Goal: Communication & Community: Share content

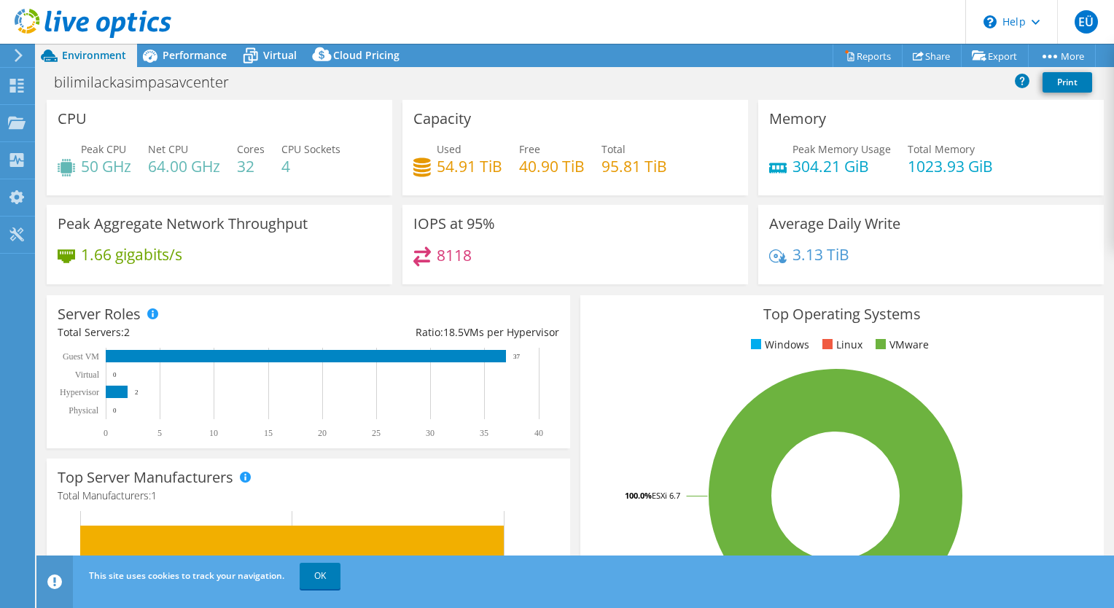
select select "USD"
click at [925, 54] on link "Share" at bounding box center [932, 55] width 60 height 23
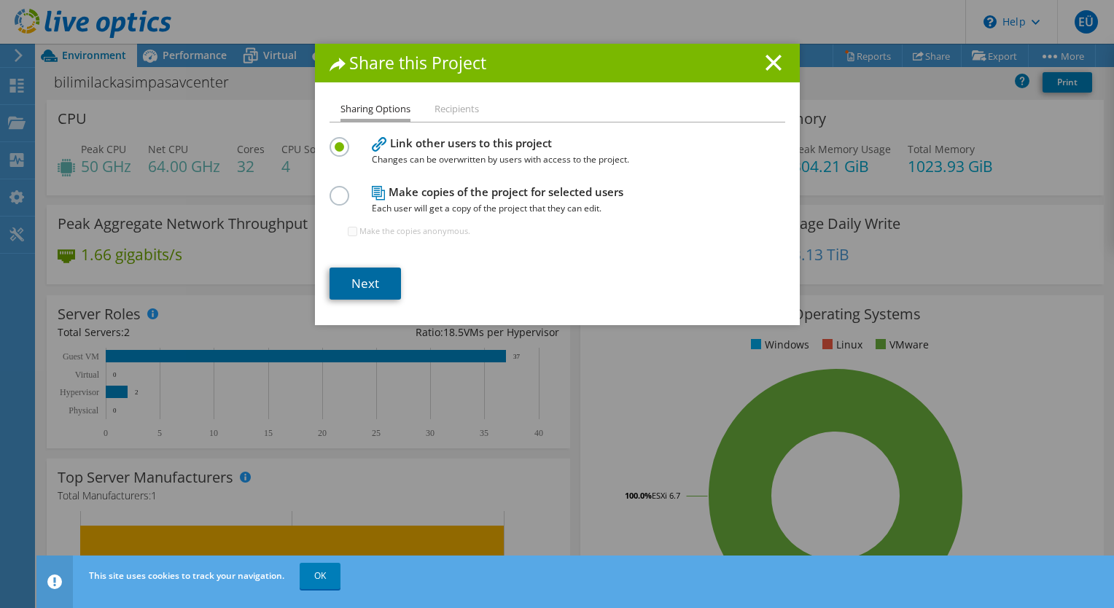
click at [379, 279] on link "Next" at bounding box center [365, 284] width 71 height 32
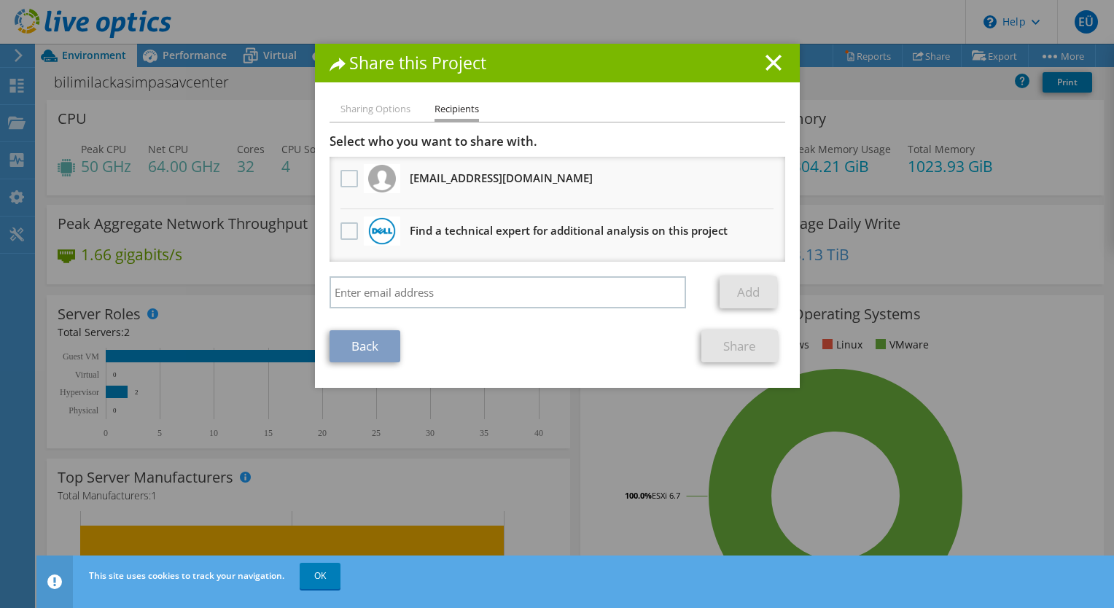
click at [354, 106] on li "Sharing Options" at bounding box center [375, 110] width 70 height 18
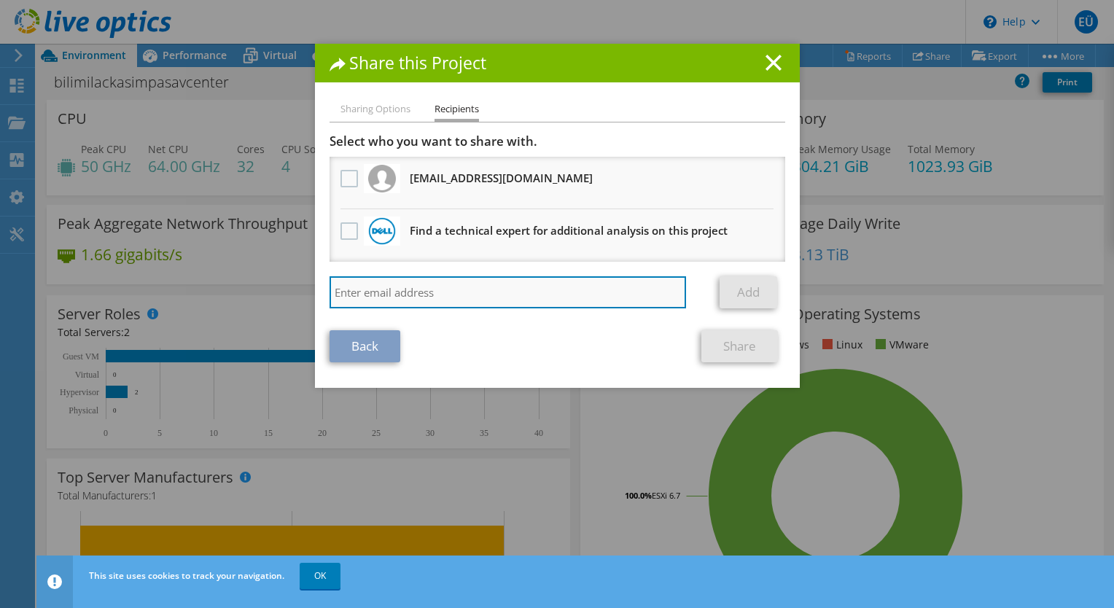
click at [365, 292] on input "search" at bounding box center [508, 292] width 357 height 32
type input "[PERSON_NAME][EMAIL_ADDRESS][DOMAIN_NAME]"
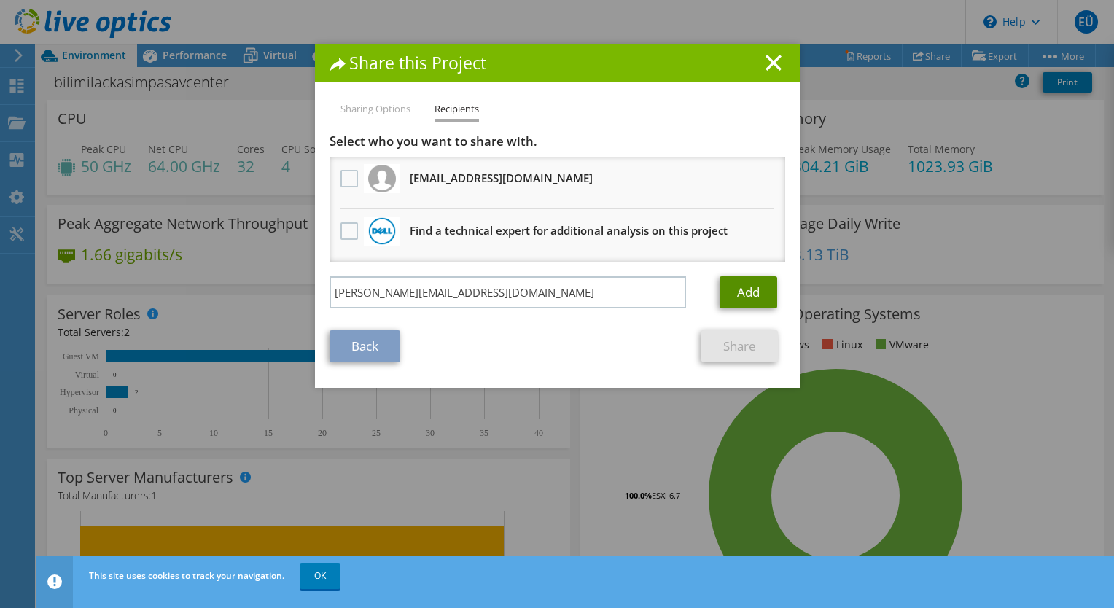
click at [731, 292] on link "Add" at bounding box center [749, 292] width 58 height 32
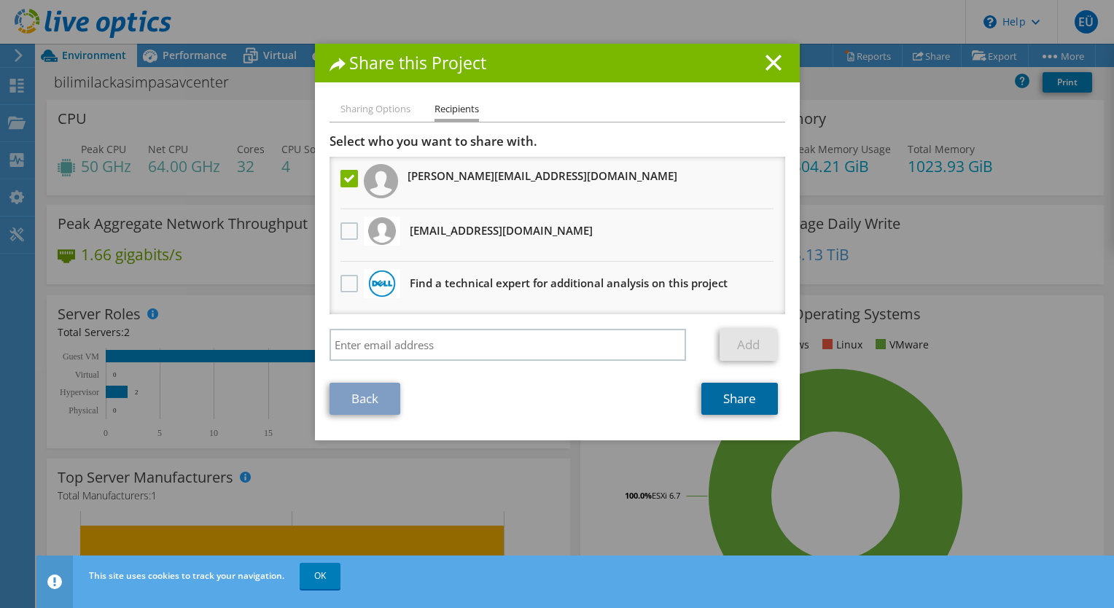
click at [738, 400] on link "Share" at bounding box center [739, 399] width 77 height 32
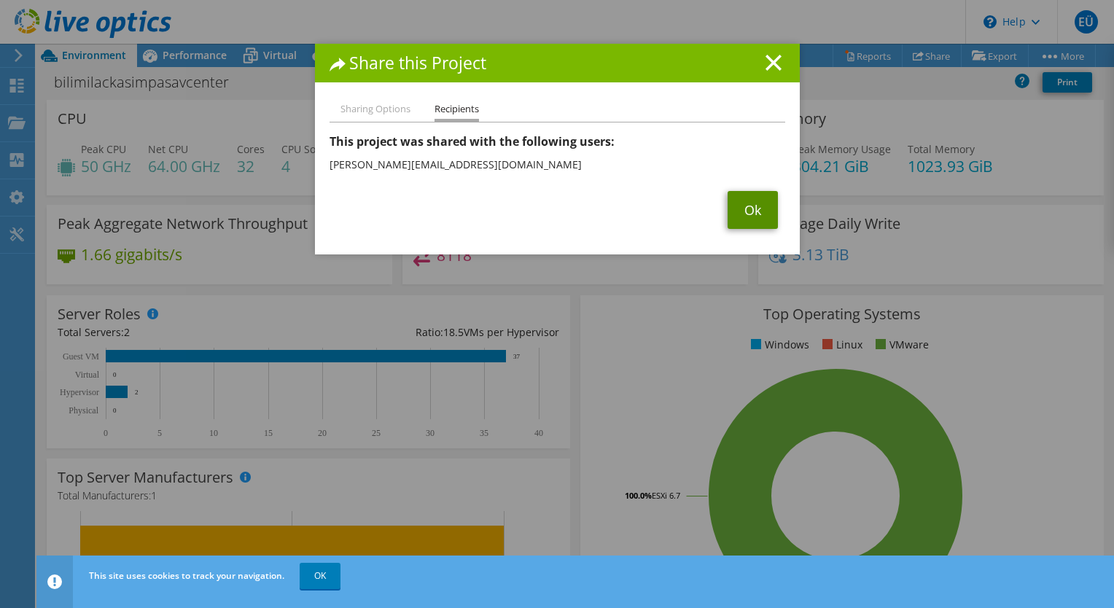
click at [728, 208] on link "Ok" at bounding box center [753, 210] width 50 height 38
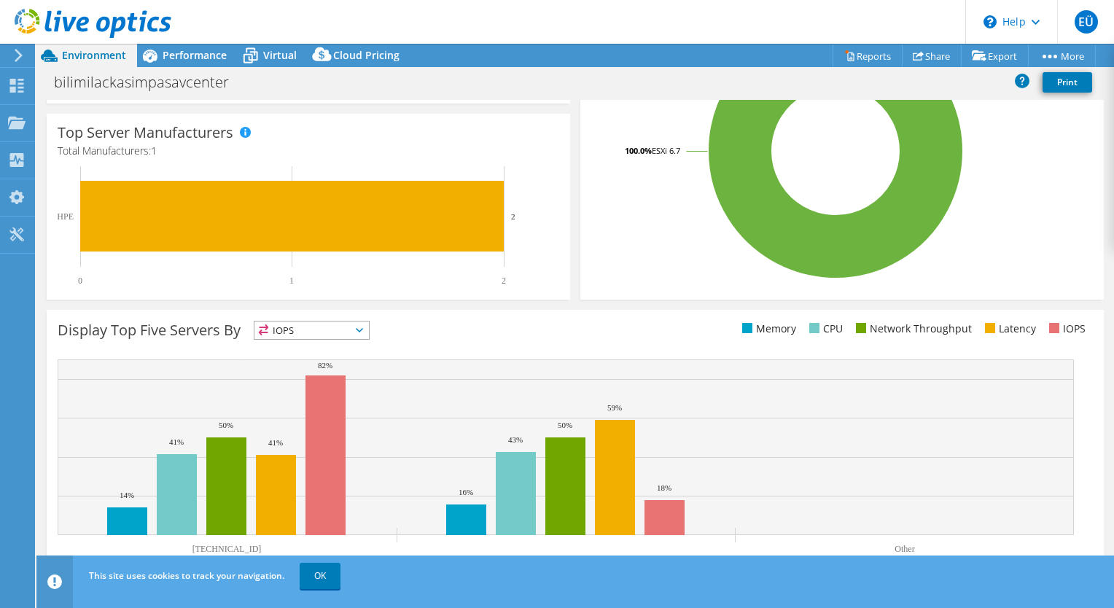
scroll to position [365, 0]
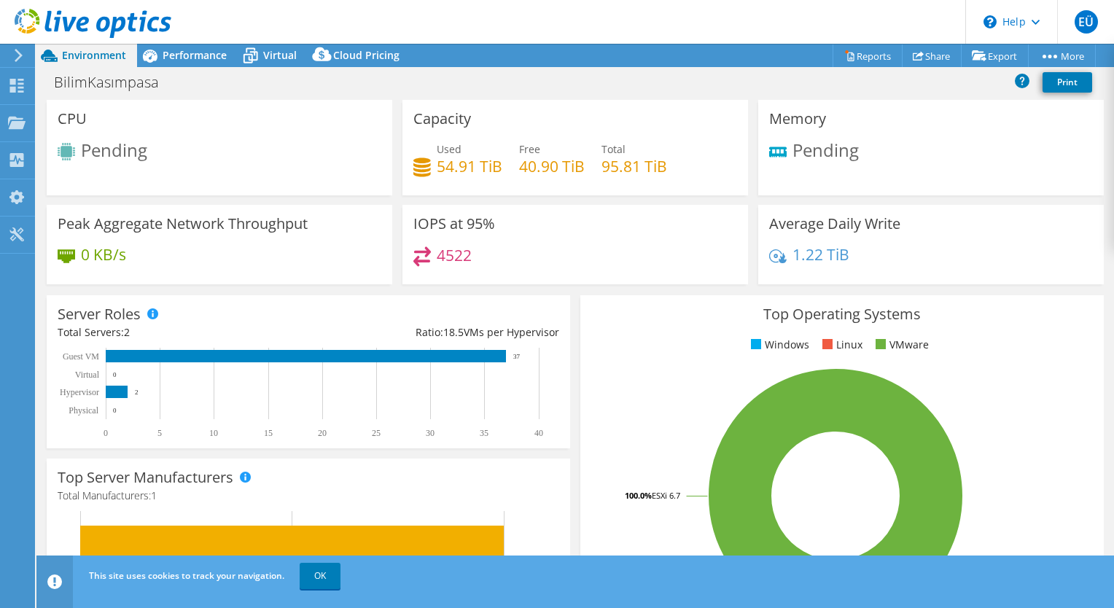
select select "USD"
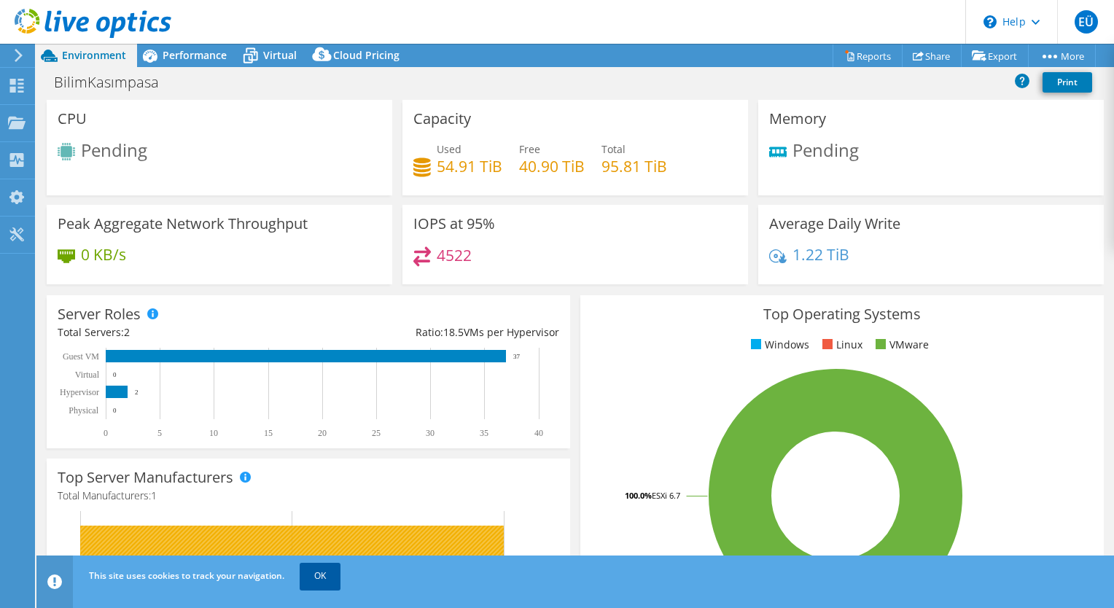
click at [324, 580] on link "OK" at bounding box center [320, 576] width 41 height 26
